Goal: Information Seeking & Learning: Learn about a topic

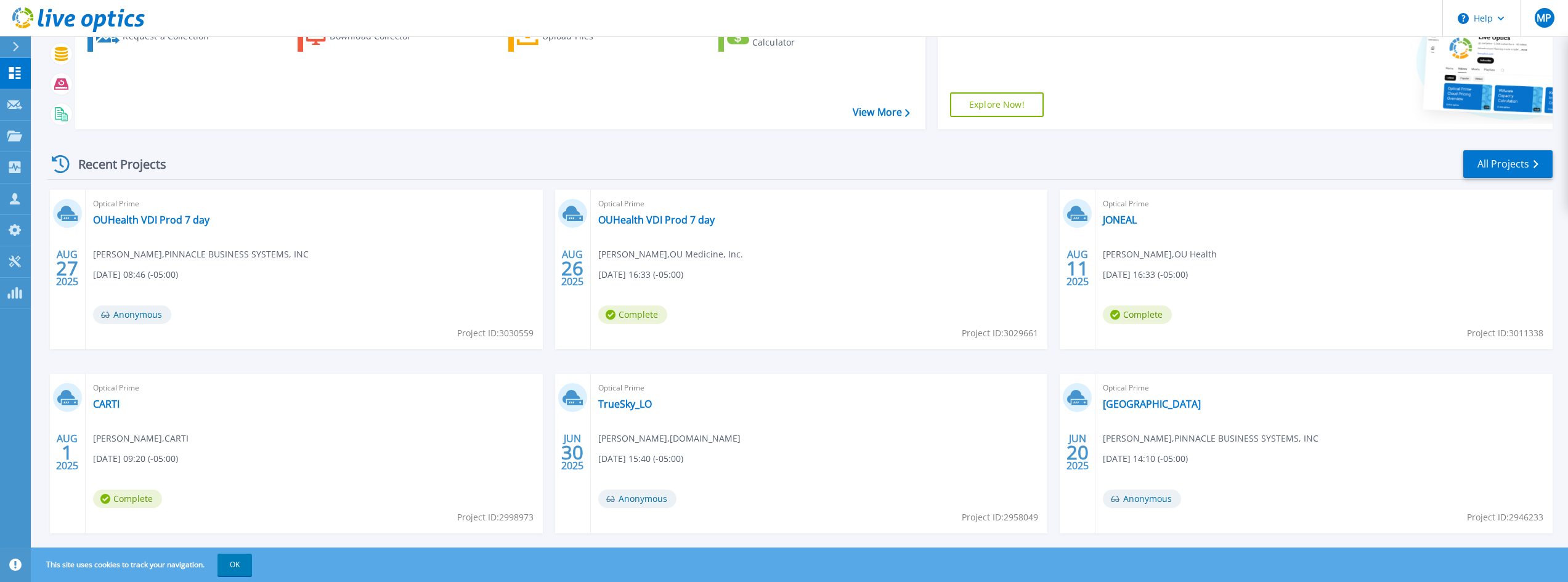
scroll to position [152, 0]
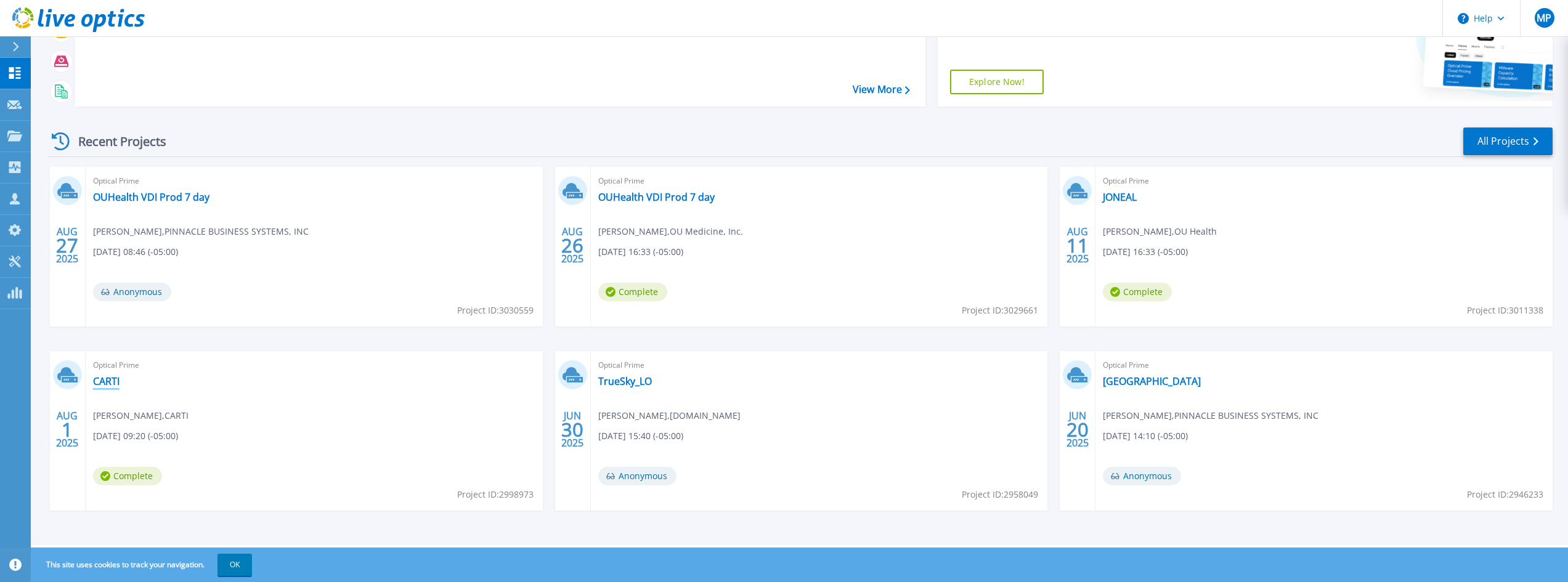
click at [111, 385] on link "CARTI" at bounding box center [106, 381] width 27 height 12
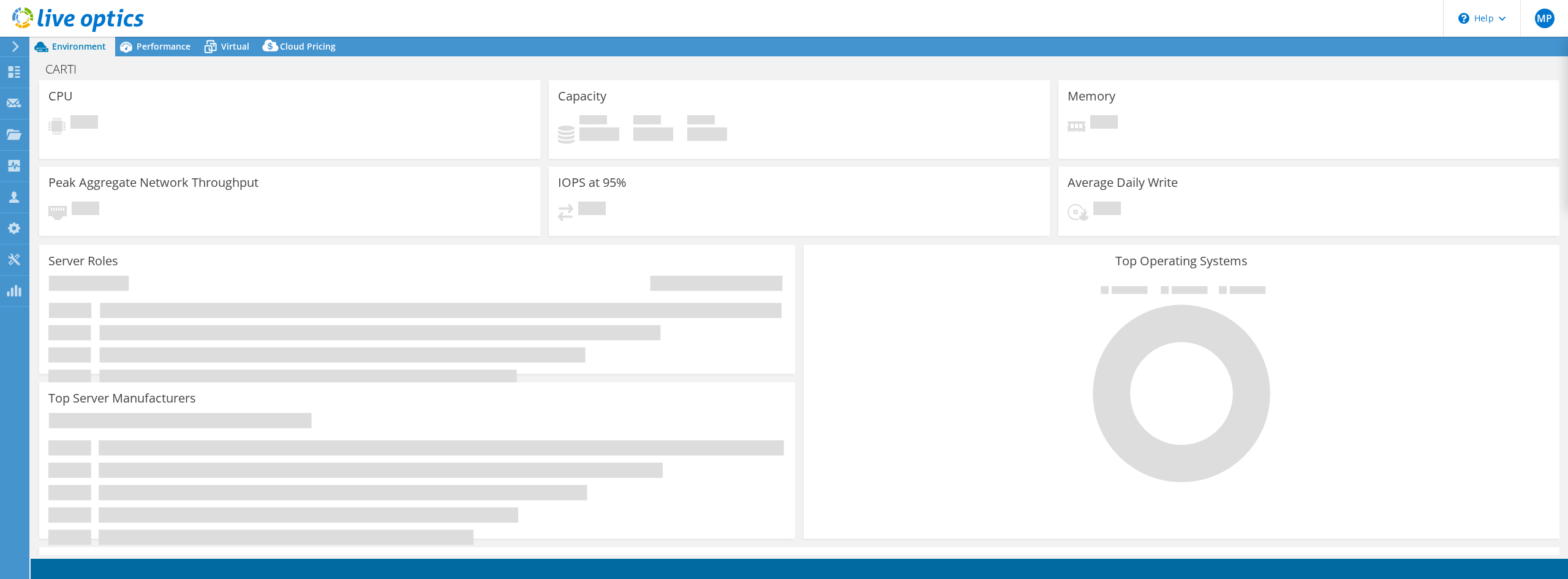
select select "USD"
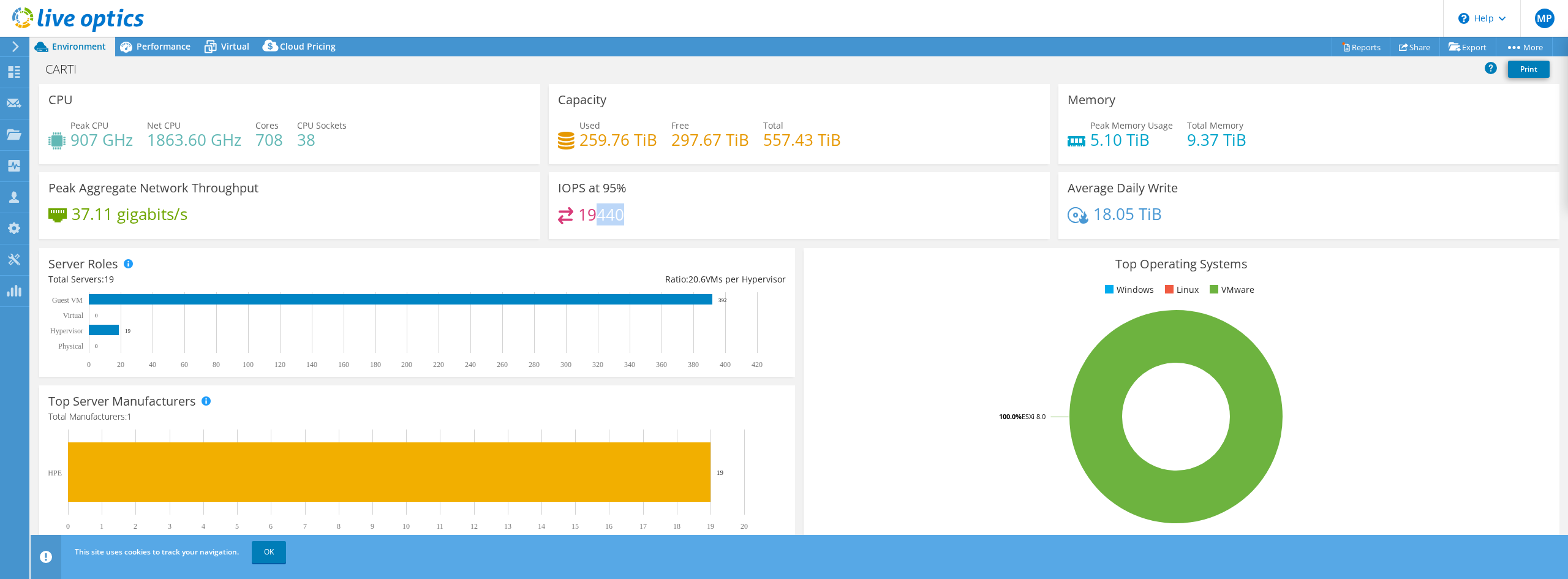
drag, startPoint x: 596, startPoint y: 214, endPoint x: 625, endPoint y: 212, distance: 29.1
click at [625, 212] on div "19440" at bounding box center [799, 220] width 483 height 27
drag, startPoint x: 1157, startPoint y: 211, endPoint x: 1089, endPoint y: 214, distance: 68.1
click at [1089, 214] on div "18.05 TiB" at bounding box center [1309, 220] width 483 height 26
drag, startPoint x: 135, startPoint y: 44, endPoint x: 146, endPoint y: 44, distance: 11.0
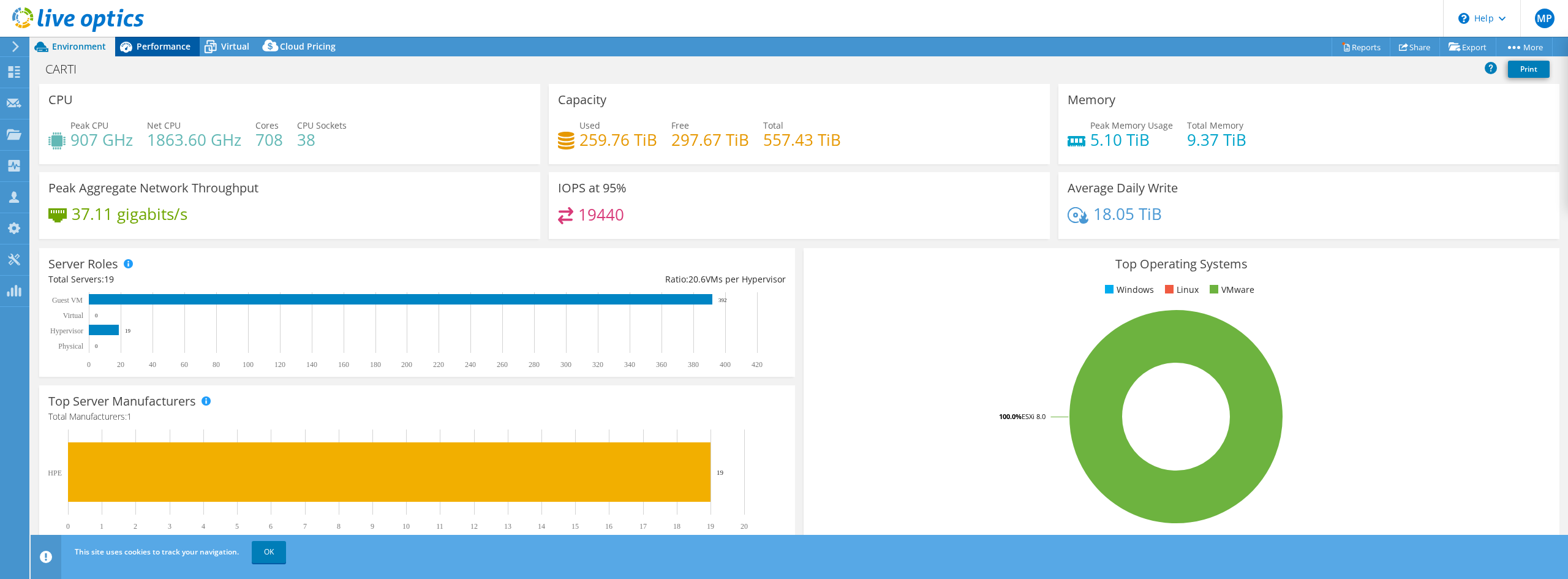
click at [137, 44] on div "Performance" at bounding box center [157, 47] width 85 height 20
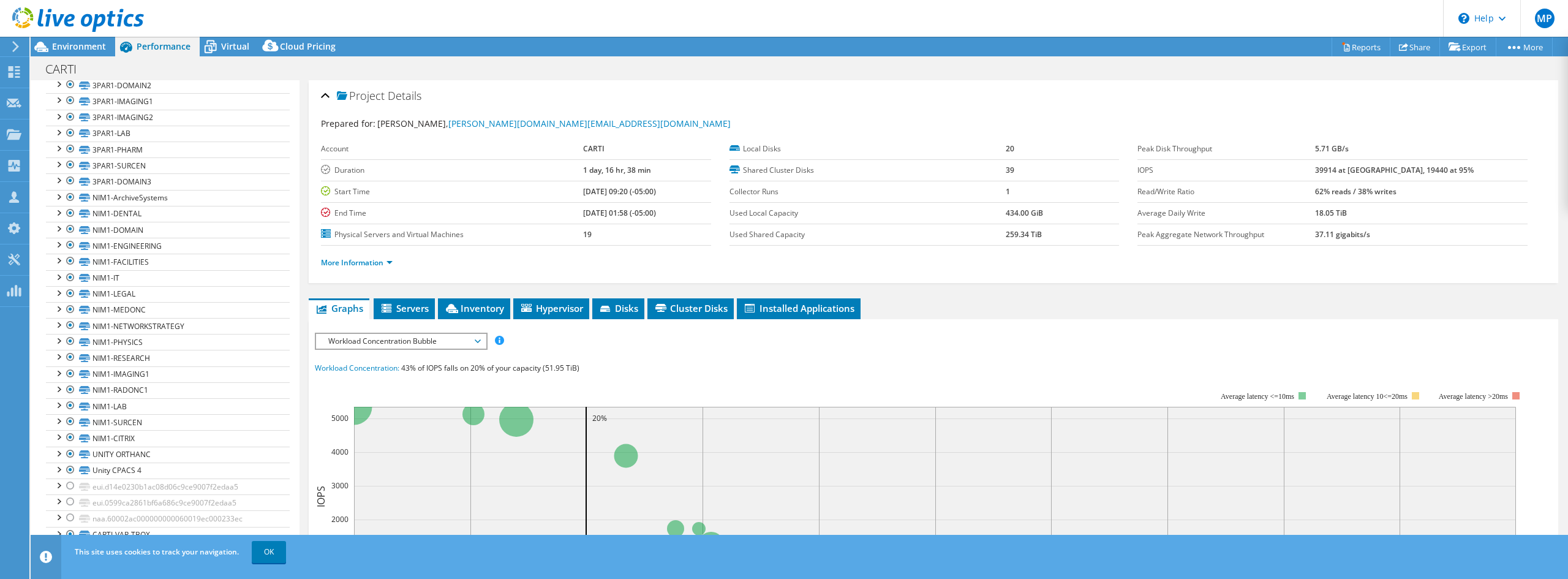
scroll to position [409, 0]
drag, startPoint x: 1360, startPoint y: 168, endPoint x: 1352, endPoint y: 168, distance: 8.0
click at [1352, 168] on b "39914 at Peak, 19440 at 95%" at bounding box center [1394, 170] width 159 height 10
click at [1315, 169] on label "IOPS" at bounding box center [1226, 170] width 178 height 12
drag, startPoint x: 1353, startPoint y: 169, endPoint x: 1452, endPoint y: 165, distance: 99.1
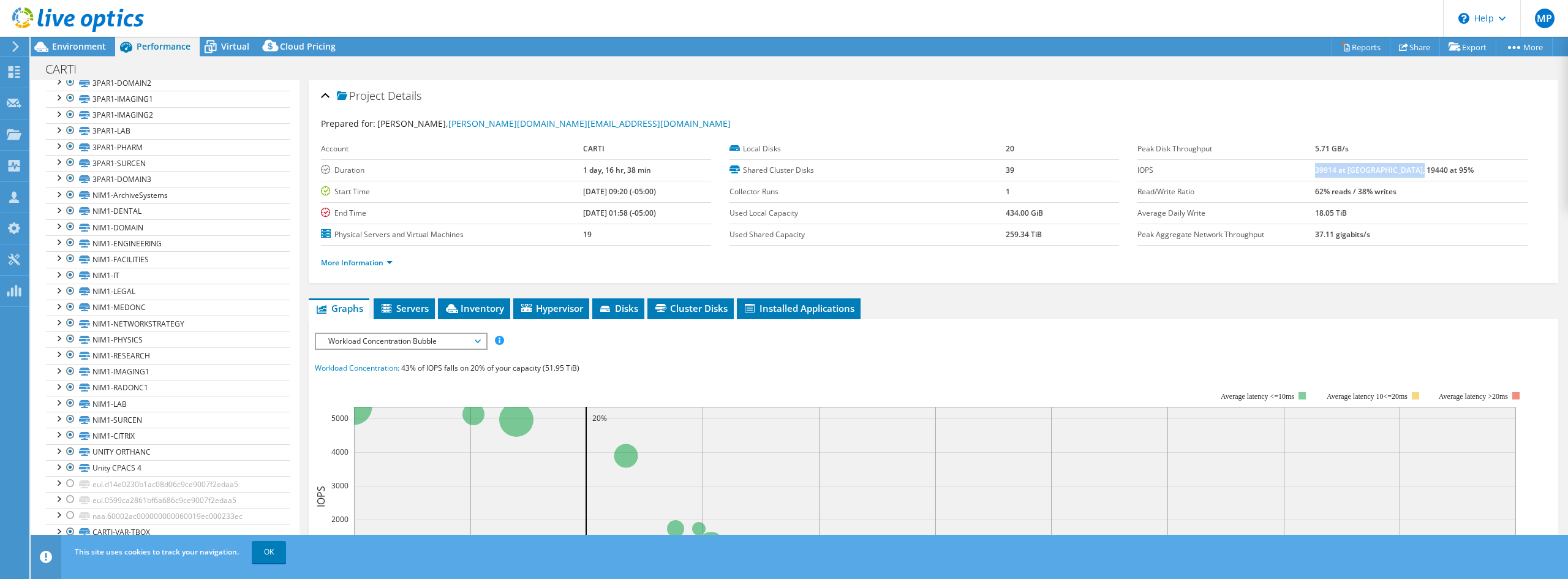
click at [1452, 165] on td "39914 at Peak, 19440 at 95%" at bounding box center [1421, 170] width 212 height 21
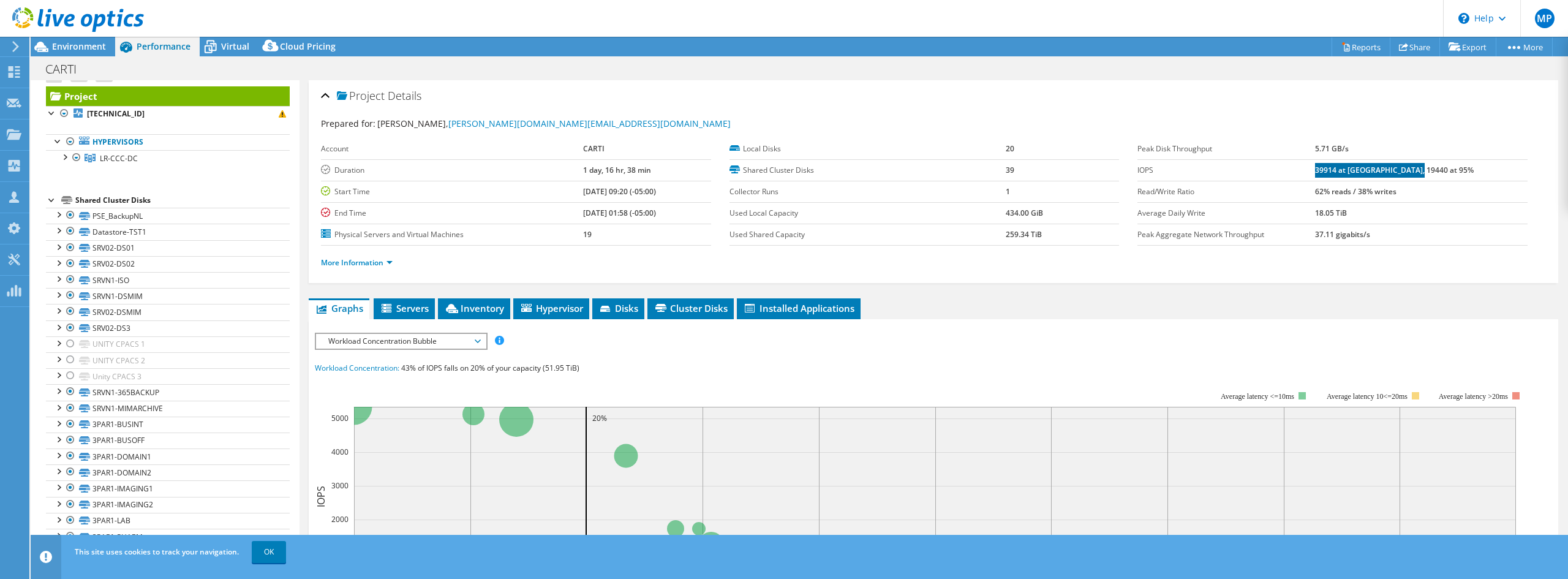
scroll to position [0, 0]
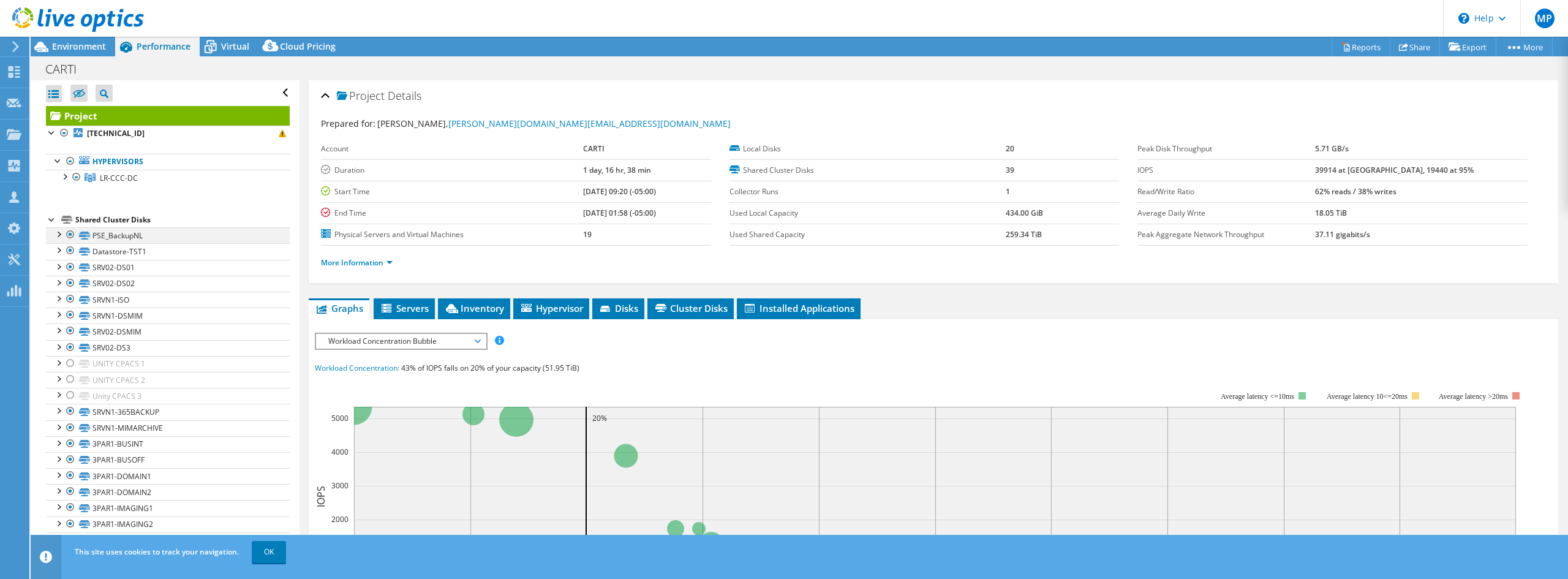
click at [70, 235] on div at bounding box center [70, 234] width 12 height 14
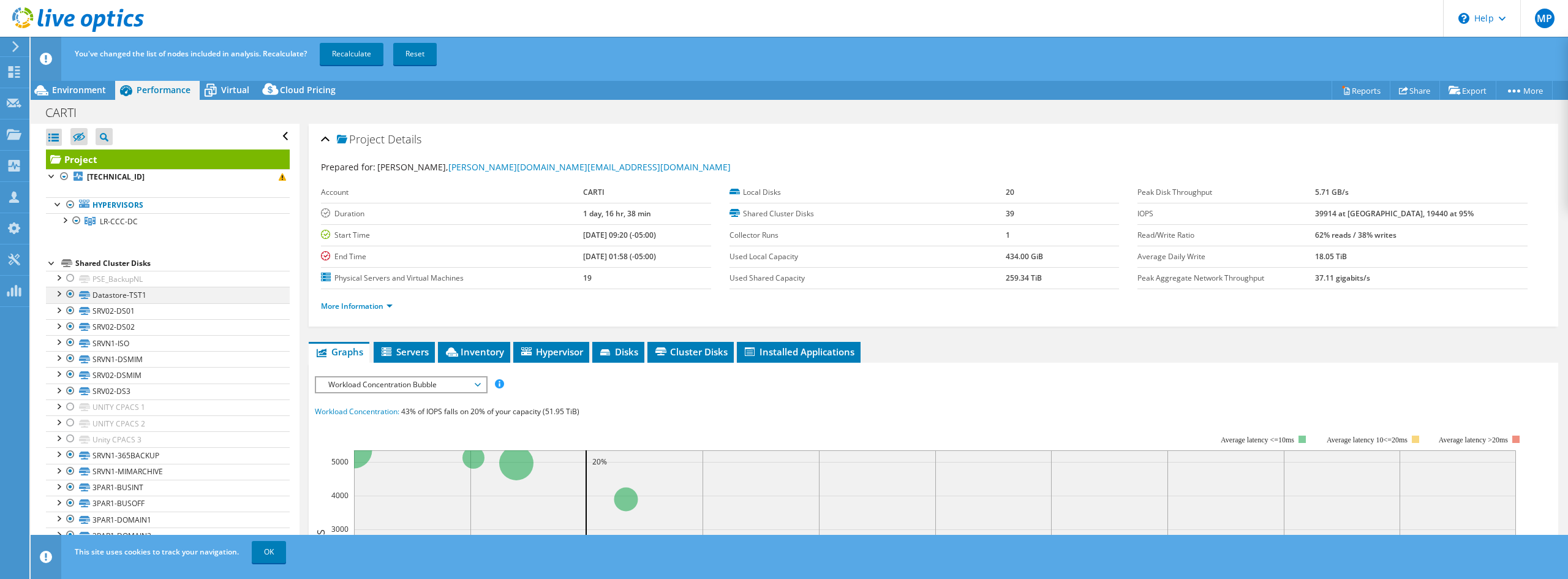
click at [69, 298] on div at bounding box center [70, 294] width 12 height 14
click at [68, 314] on div at bounding box center [70, 310] width 12 height 14
click at [71, 329] on div at bounding box center [70, 326] width 12 height 14
click at [70, 342] on div at bounding box center [70, 342] width 12 height 14
click at [70, 361] on div at bounding box center [70, 358] width 12 height 14
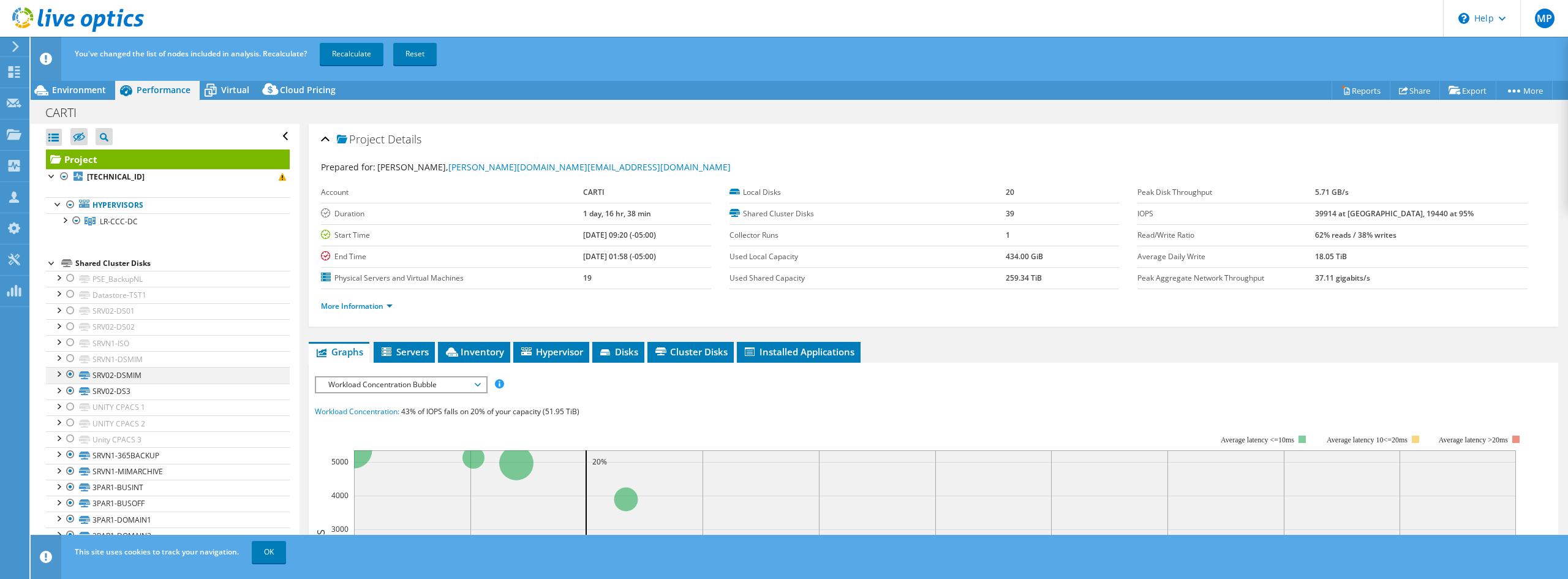
click at [72, 376] on div at bounding box center [70, 374] width 12 height 14
click at [71, 393] on div at bounding box center [70, 391] width 12 height 14
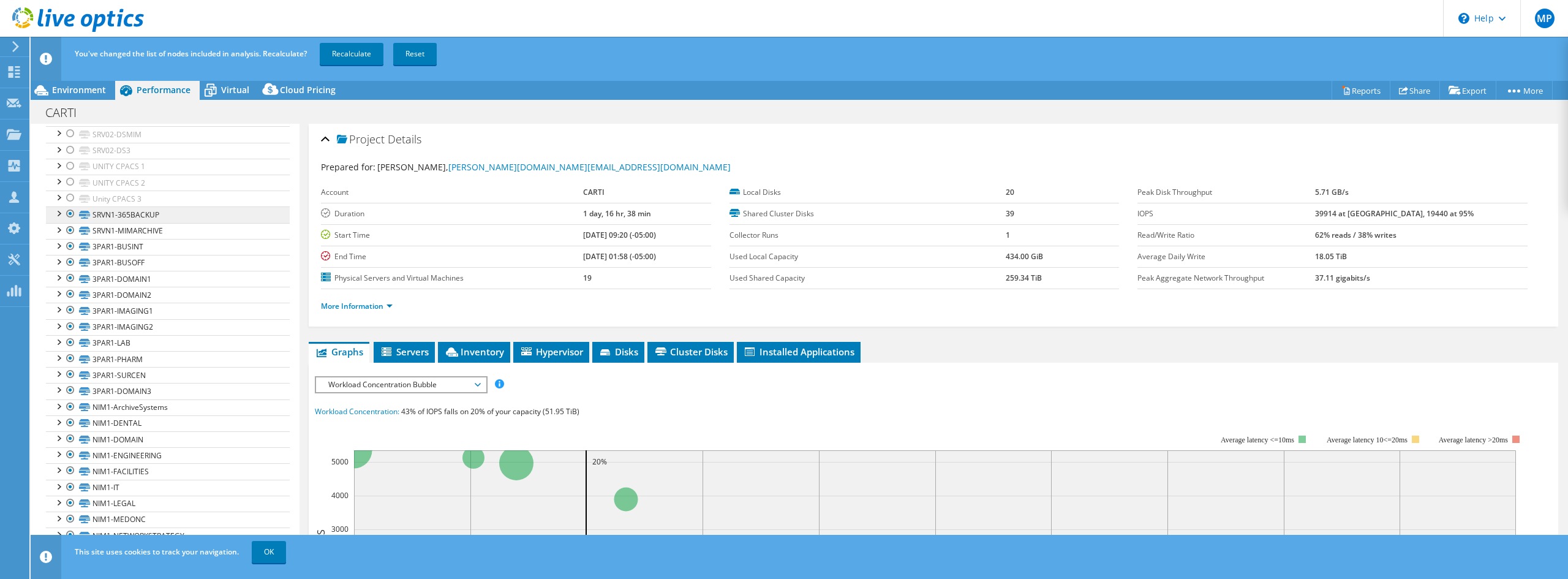
scroll to position [245, 0]
click at [70, 212] on div at bounding box center [70, 209] width 12 height 14
click at [68, 229] on div at bounding box center [70, 226] width 12 height 14
click at [68, 244] on div at bounding box center [70, 242] width 12 height 14
click at [70, 259] on div at bounding box center [70, 257] width 12 height 14
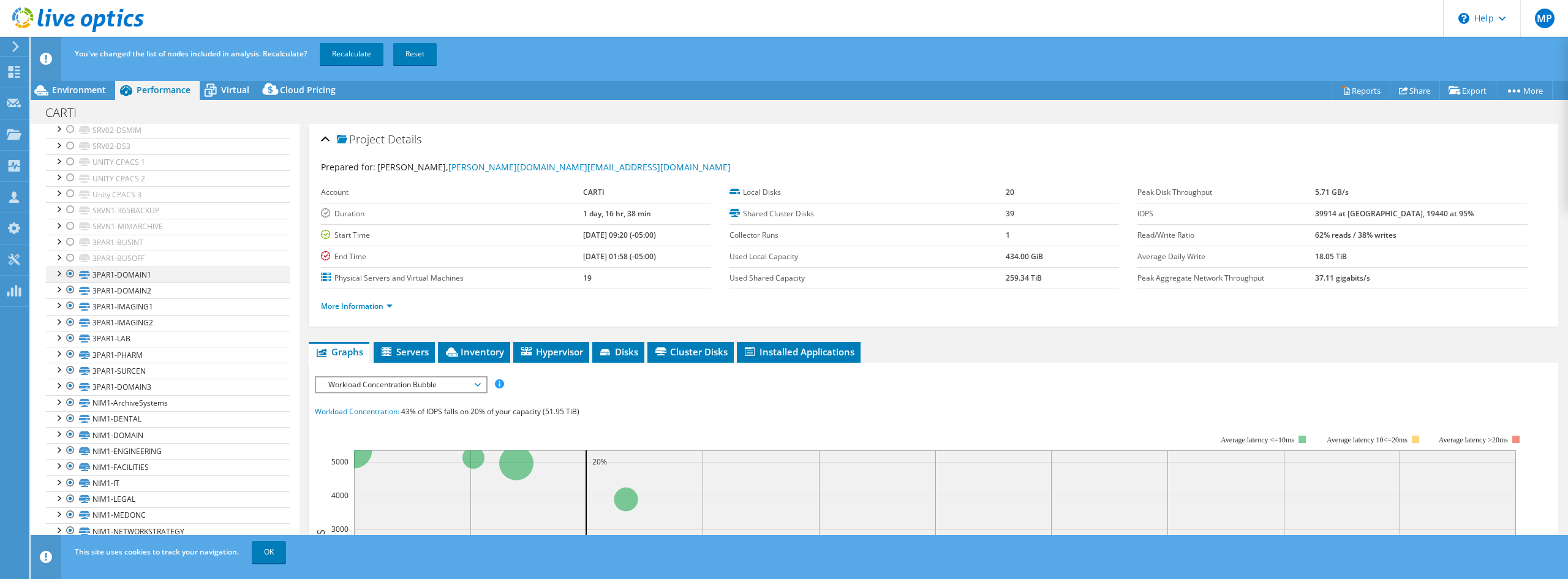
click at [73, 276] on div at bounding box center [70, 274] width 12 height 14
click at [71, 294] on div at bounding box center [70, 290] width 12 height 14
click at [70, 309] on div at bounding box center [70, 305] width 12 height 14
click at [72, 324] on div at bounding box center [70, 322] width 12 height 14
click at [73, 338] on div at bounding box center [70, 338] width 12 height 14
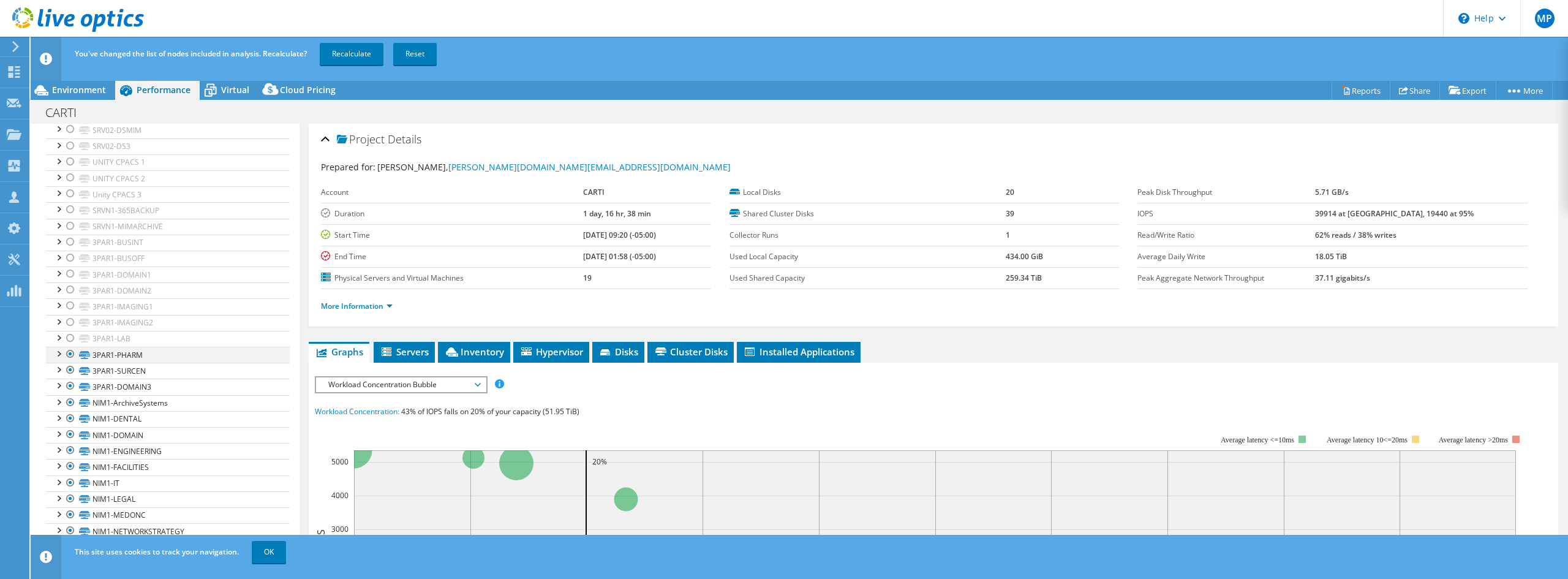
click at [71, 355] on div at bounding box center [70, 354] width 12 height 14
click at [71, 371] on div at bounding box center [70, 370] width 12 height 14
click at [70, 389] on div at bounding box center [70, 386] width 12 height 14
click at [68, 340] on div at bounding box center [70, 341] width 12 height 14
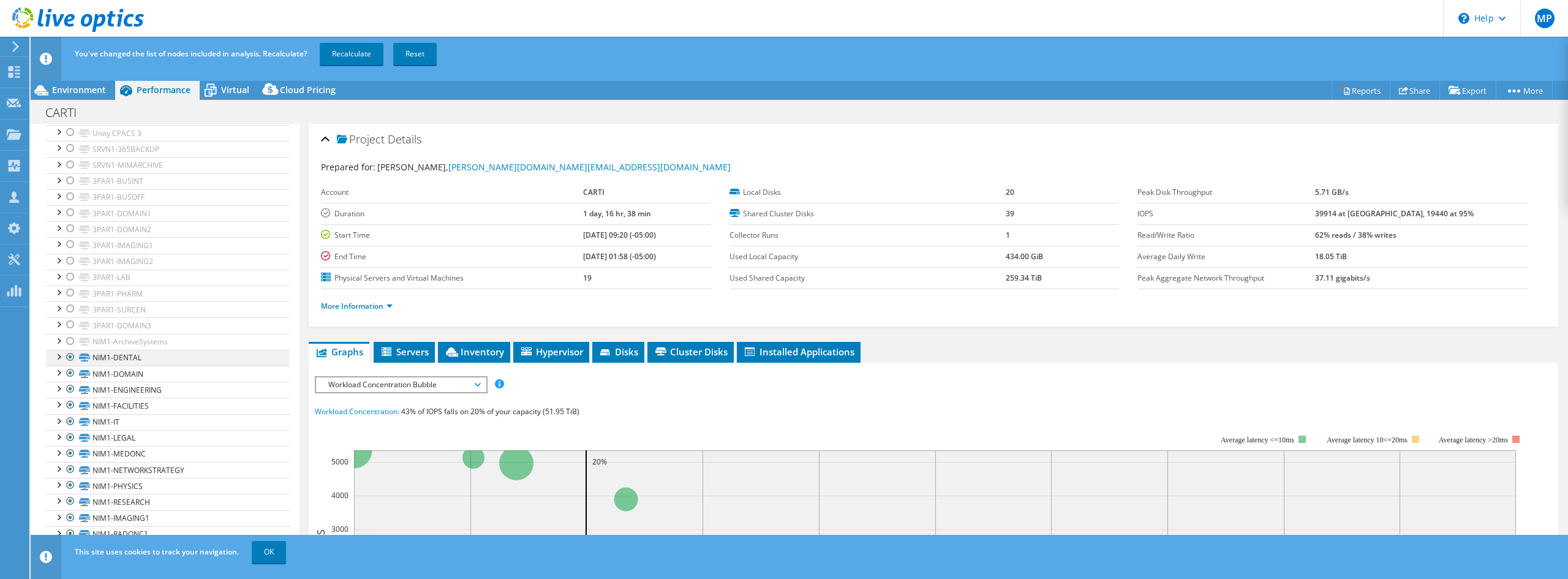
click at [68, 358] on div at bounding box center [70, 357] width 12 height 14
click at [70, 375] on div at bounding box center [70, 373] width 12 height 14
click at [70, 388] on div at bounding box center [70, 389] width 12 height 14
click at [72, 404] on div at bounding box center [70, 404] width 12 height 14
click at [72, 423] on div at bounding box center [70, 421] width 12 height 14
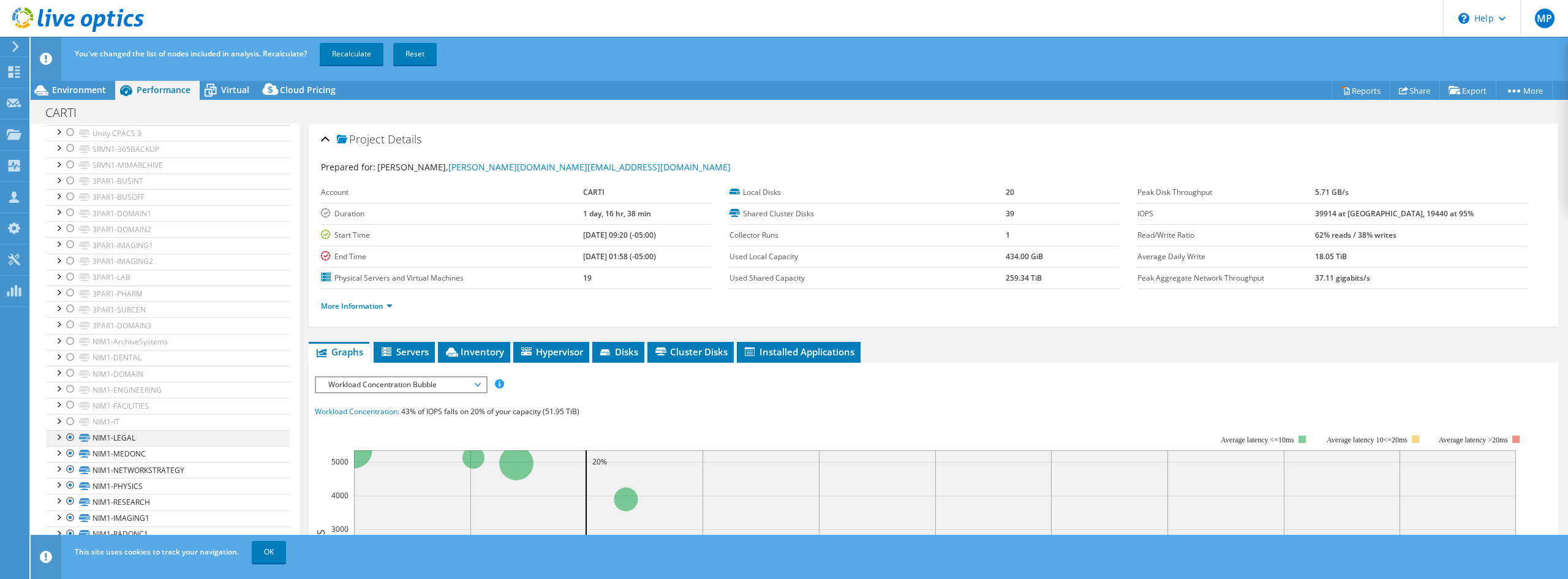
click at [71, 437] on div at bounding box center [70, 437] width 12 height 14
click at [72, 451] on div at bounding box center [70, 453] width 12 height 14
click at [72, 473] on div at bounding box center [70, 469] width 12 height 14
click at [72, 487] on div at bounding box center [70, 485] width 12 height 14
click at [72, 501] on div at bounding box center [70, 501] width 12 height 14
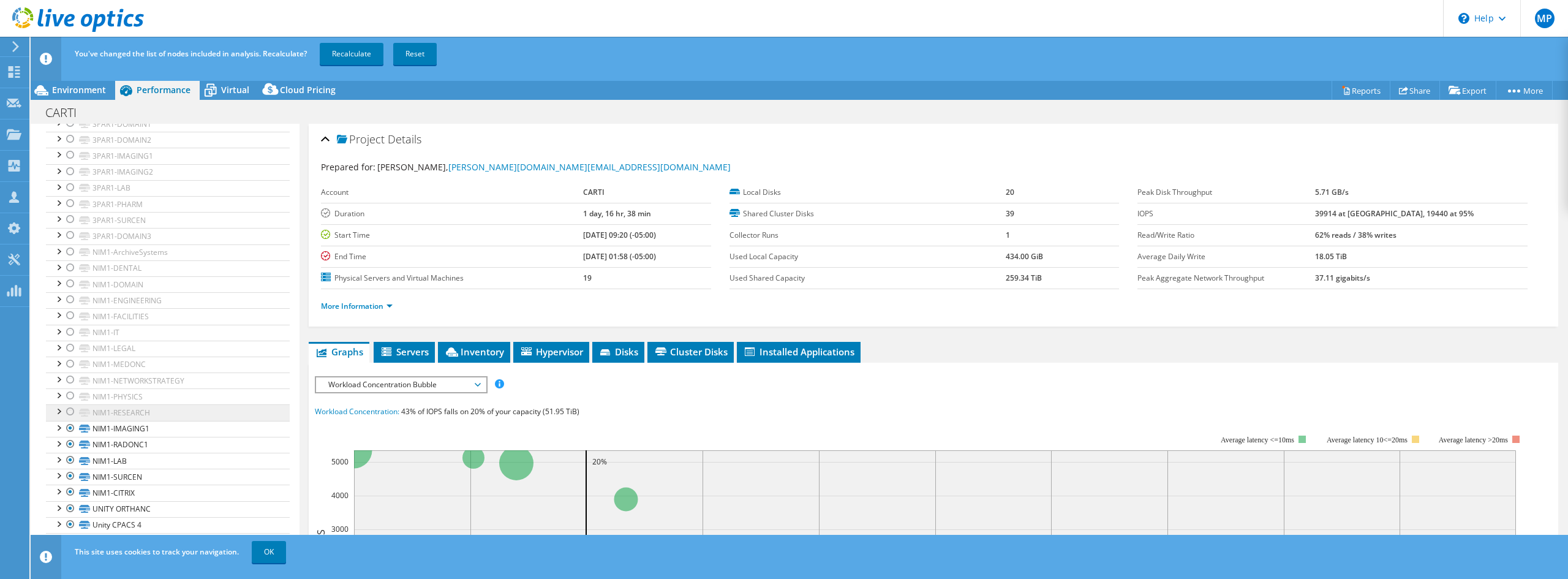
scroll to position [409, 0]
click at [73, 420] on div at bounding box center [70, 415] width 12 height 14
click at [71, 429] on div at bounding box center [70, 430] width 12 height 14
click at [74, 444] on div at bounding box center [70, 446] width 12 height 14
drag, startPoint x: 71, startPoint y: 463, endPoint x: 70, endPoint y: 476, distance: 13.0
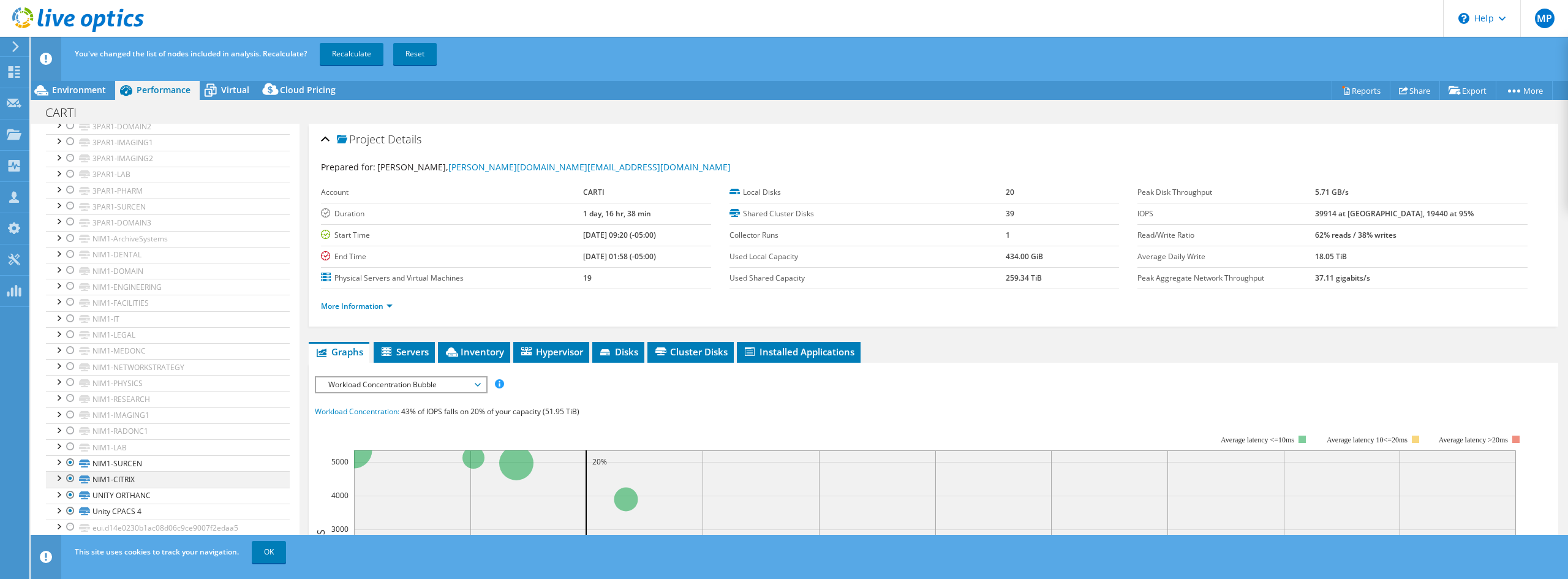
click at [70, 463] on div at bounding box center [70, 462] width 12 height 14
drag, startPoint x: 71, startPoint y: 479, endPoint x: 72, endPoint y: 489, distance: 10.0
click at [71, 480] on div at bounding box center [70, 478] width 12 height 14
click at [72, 491] on div at bounding box center [70, 495] width 12 height 14
click at [69, 512] on div at bounding box center [70, 511] width 12 height 14
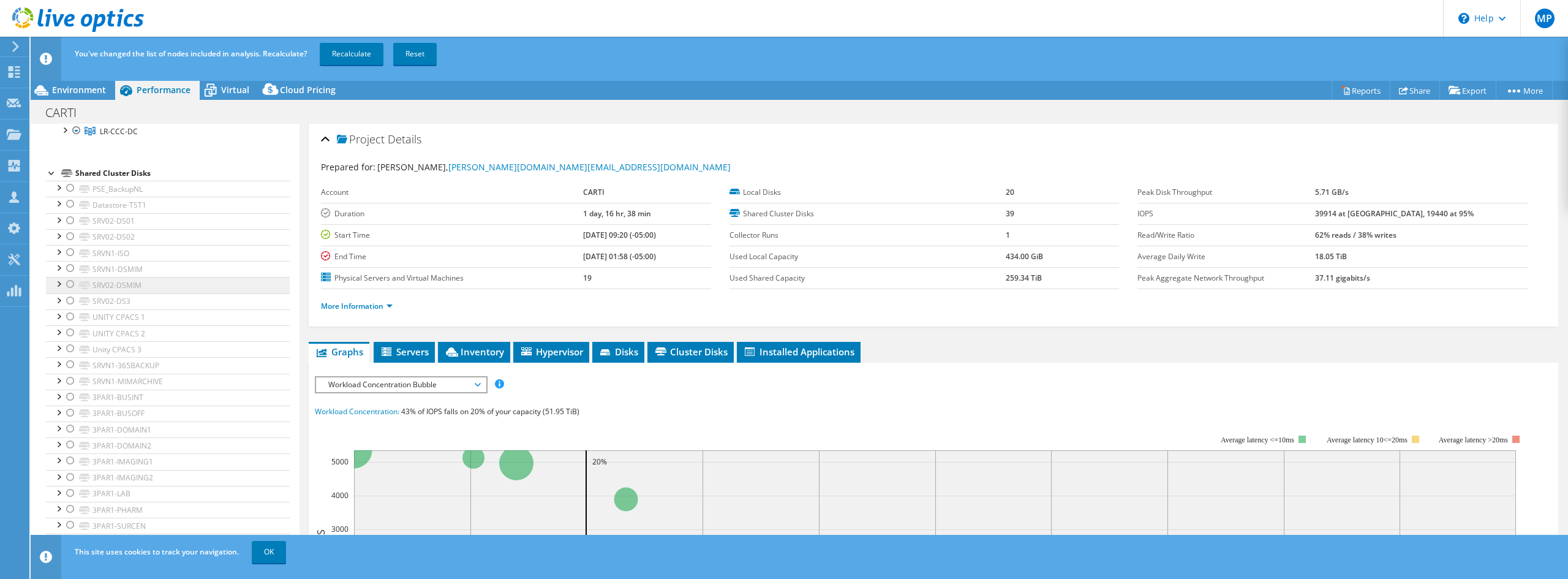
scroll to position [0, 0]
